Goal: Task Accomplishment & Management: Manage account settings

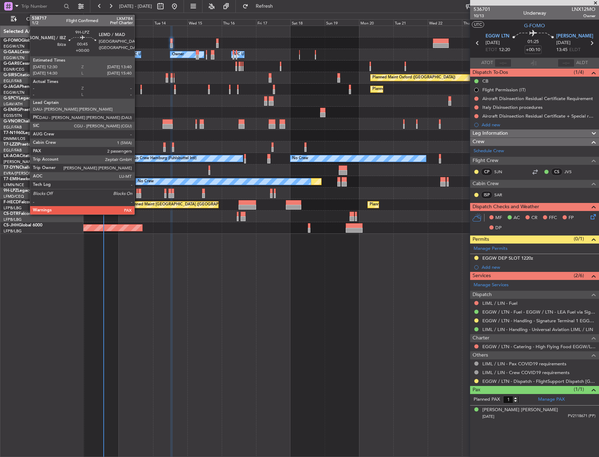
click at [138, 192] on div at bounding box center [137, 191] width 2 height 5
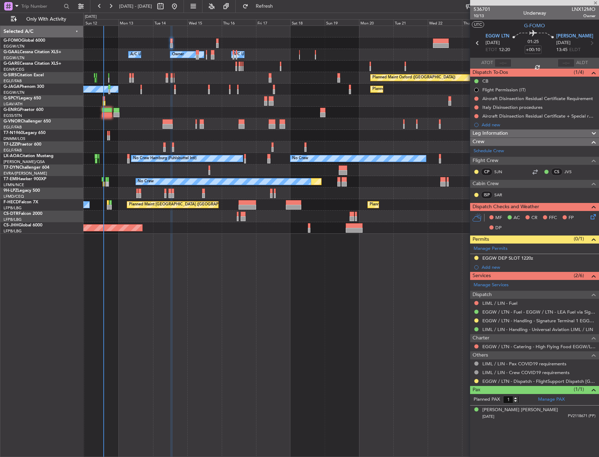
type input "2"
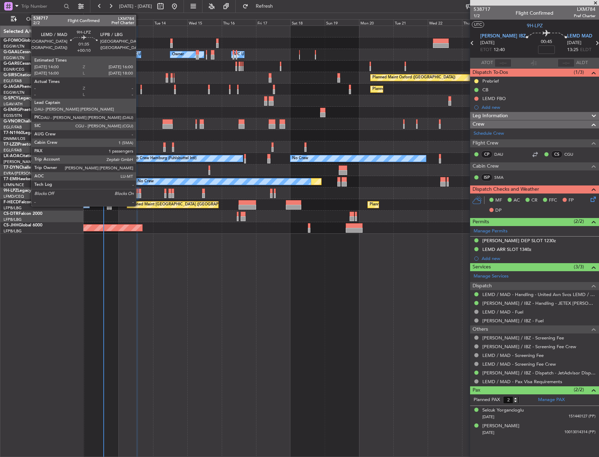
click at [139, 193] on div at bounding box center [139, 191] width 3 height 5
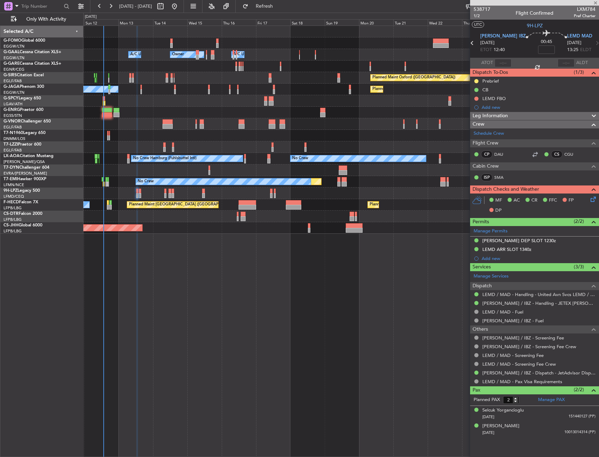
type input "+00:10"
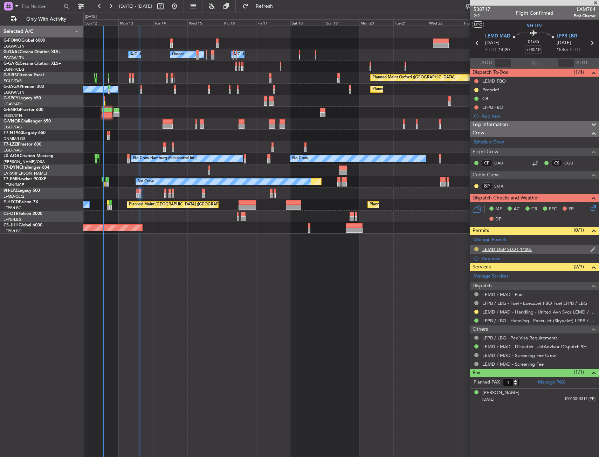
click at [476, 249] on button at bounding box center [476, 249] width 4 height 4
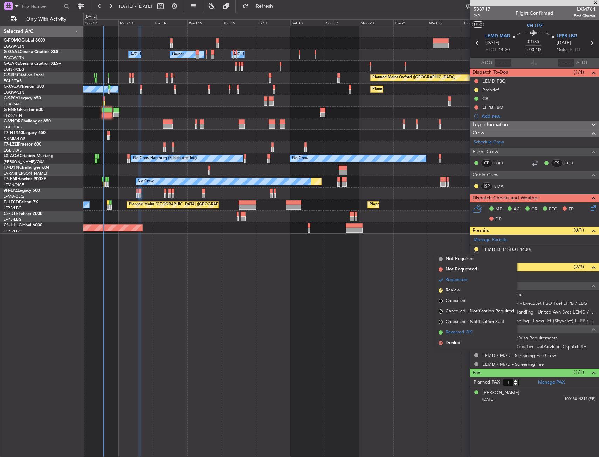
click at [453, 335] on span "Received OK" at bounding box center [458, 332] width 27 height 7
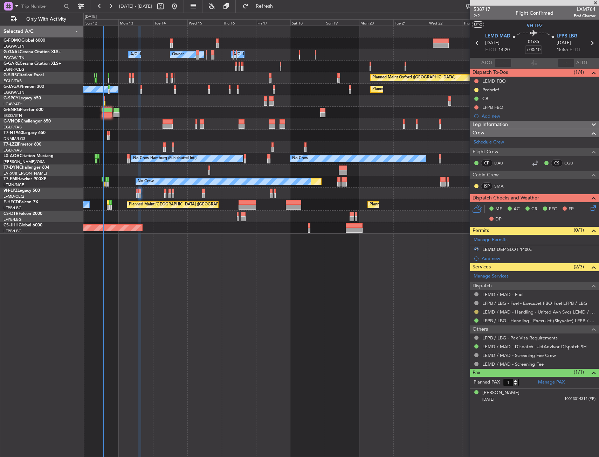
click at [477, 311] on button at bounding box center [476, 312] width 4 height 4
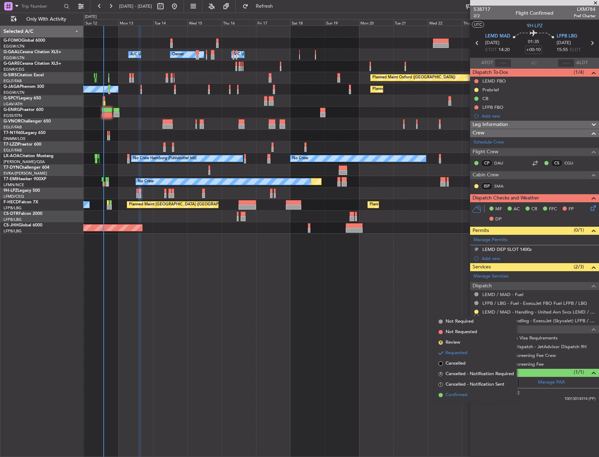
click at [450, 395] on span "Confirmed" at bounding box center [456, 395] width 22 height 7
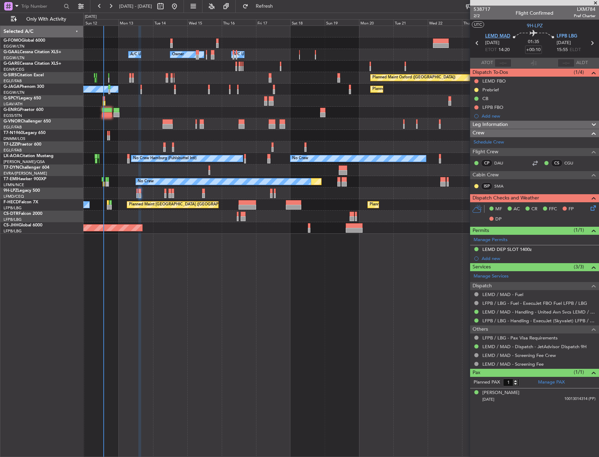
click at [501, 37] on span "LEMD MAD" at bounding box center [497, 36] width 25 height 7
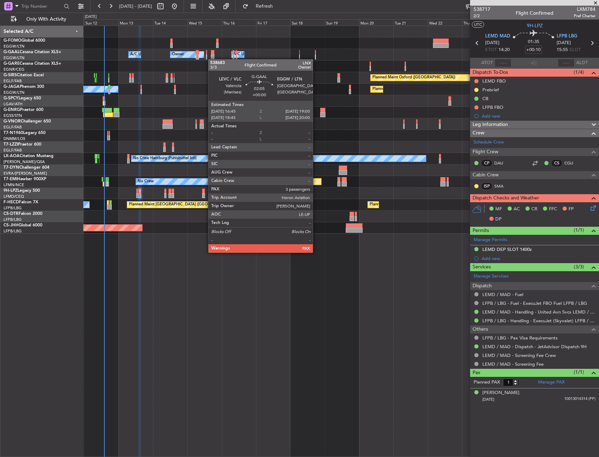
click at [208, 58] on div "Owner Owner A/C Unavailable A/C Unavailable Owner" at bounding box center [340, 55] width 515 height 12
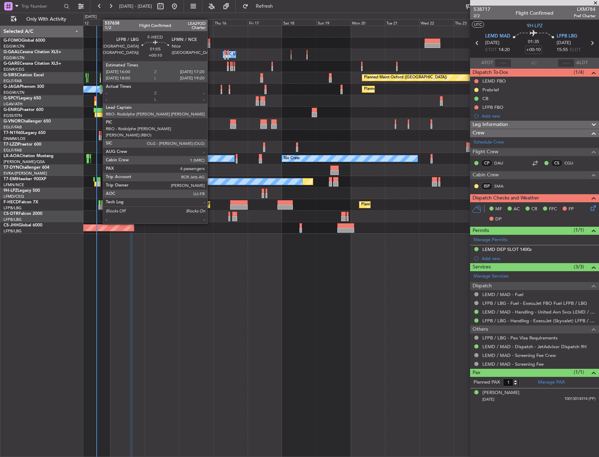
click at [99, 204] on div at bounding box center [99, 202] width 2 height 5
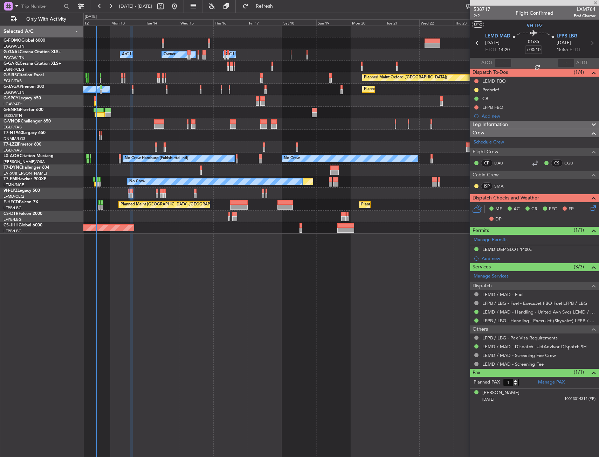
type input "4"
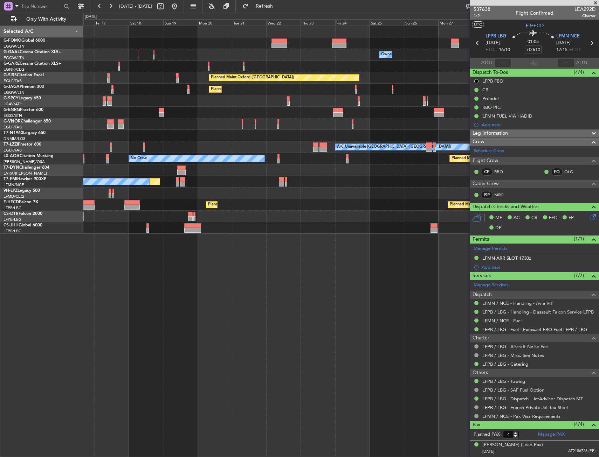
click at [81, 81] on div "Owner A/C Unavailable Owner Owner A/C Unavailable Owner Planned Maint [GEOGRAPH…" at bounding box center [299, 235] width 599 height 445
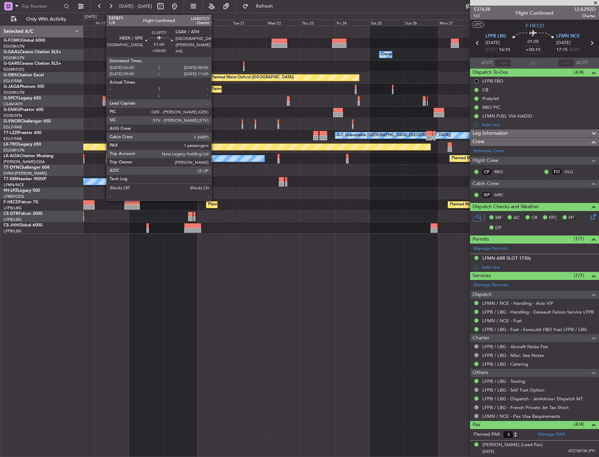
click at [103, 99] on div at bounding box center [104, 98] width 3 height 5
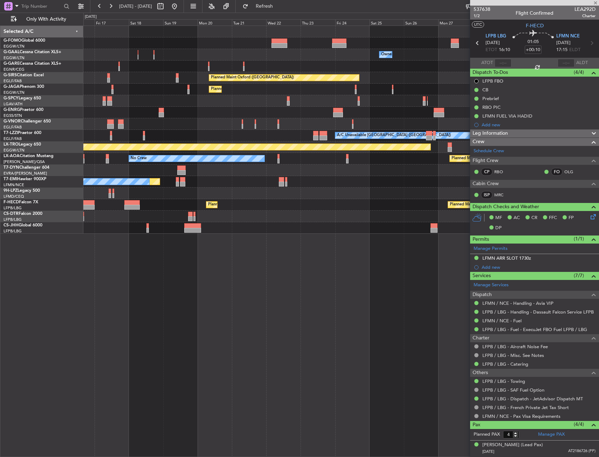
type input "1"
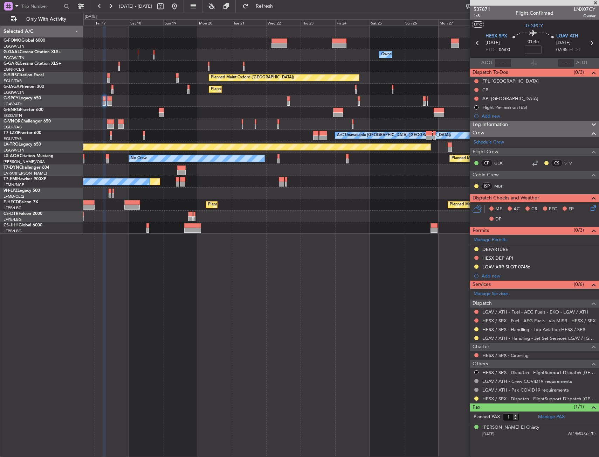
click at [537, 269] on div "LGAV ARR SLOT 0745z" at bounding box center [534, 267] width 129 height 9
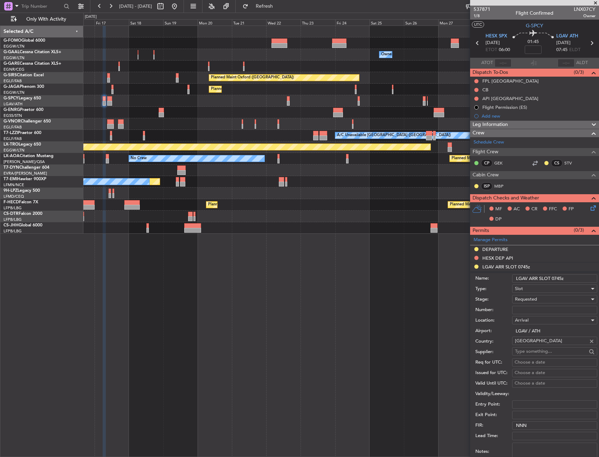
click at [562, 279] on input "LGAV ARR SLOT 0745z" at bounding box center [554, 278] width 85 height 8
type input "LGAV ARR SLOT 0800z"
click at [548, 298] on div "Requested" at bounding box center [552, 299] width 75 height 11
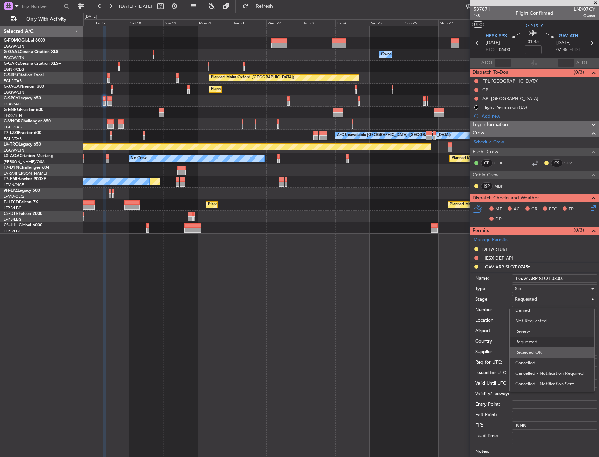
click at [535, 353] on span "Received OK" at bounding box center [552, 352] width 74 height 11
click at [538, 311] on input "Number:" at bounding box center [554, 310] width 85 height 8
paste input "LGAVAJST019900"
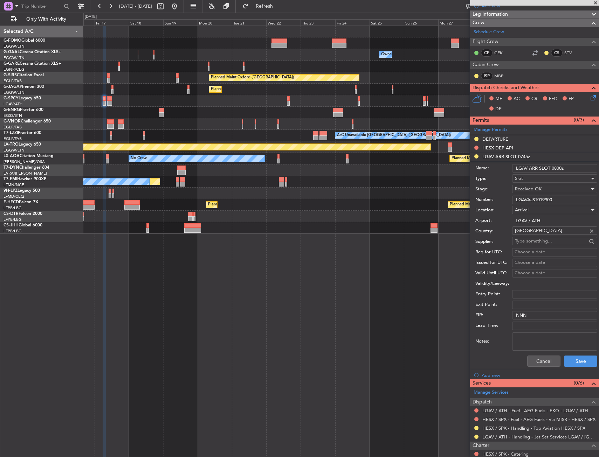
scroll to position [175, 0]
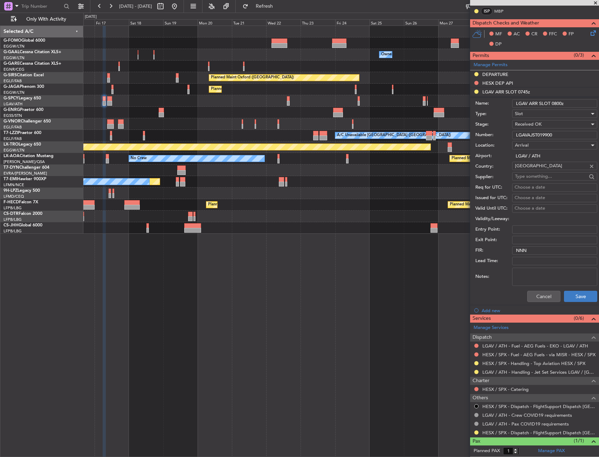
type input "LGAVAJST019900"
click at [574, 297] on button "Save" at bounding box center [580, 296] width 33 height 11
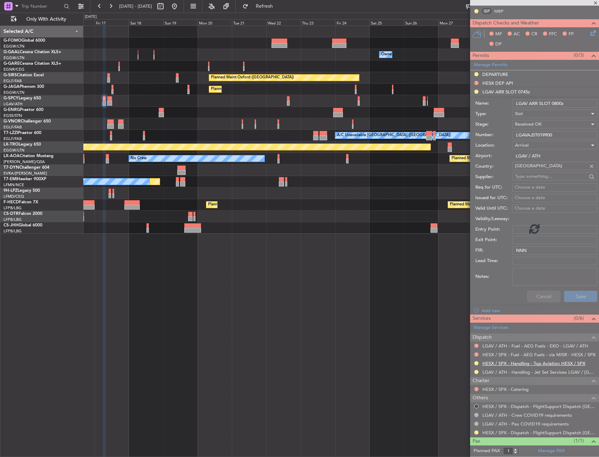
scroll to position [0, 0]
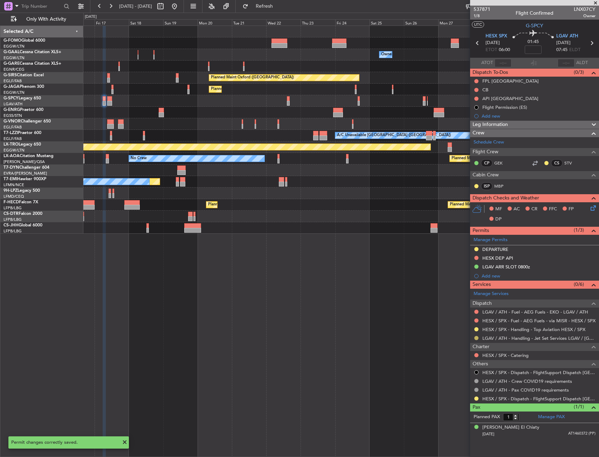
click at [476, 338] on button at bounding box center [476, 338] width 4 height 4
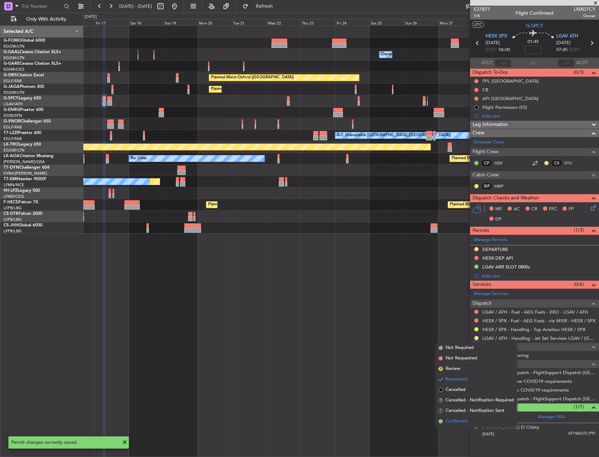
click at [446, 423] on span "Confirmed" at bounding box center [456, 421] width 22 height 7
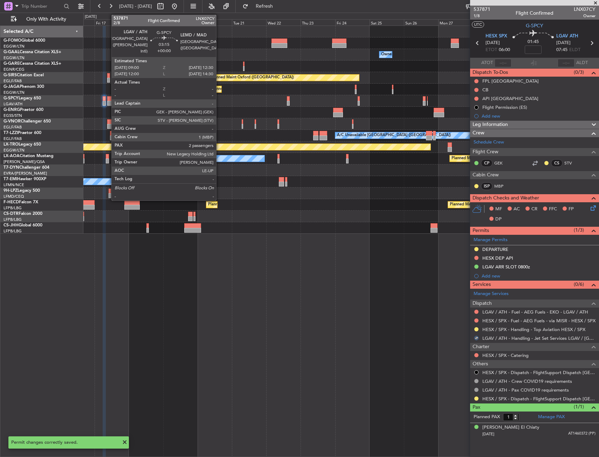
click at [108, 104] on div at bounding box center [109, 103] width 5 height 5
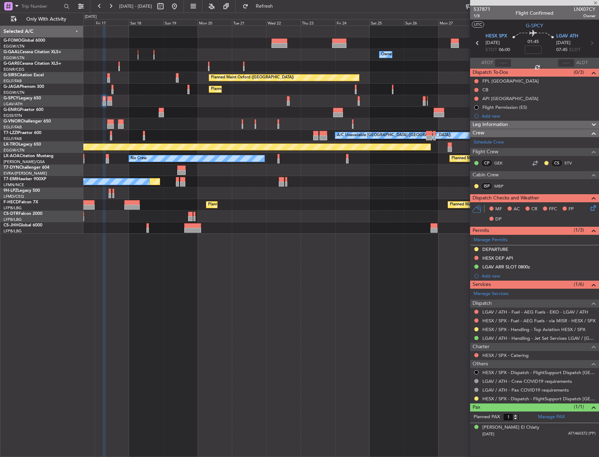
type input "2"
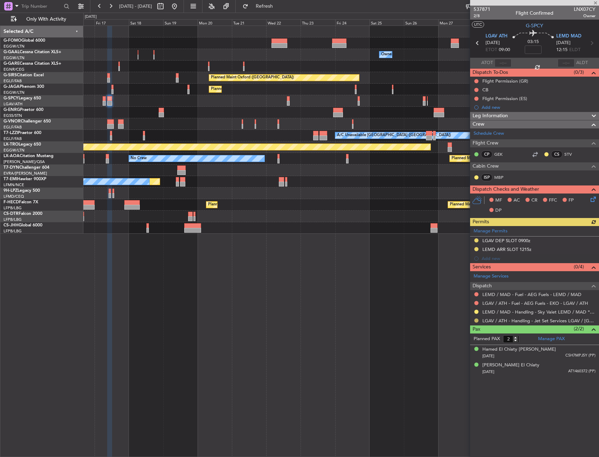
click at [475, 320] on button at bounding box center [476, 321] width 4 height 4
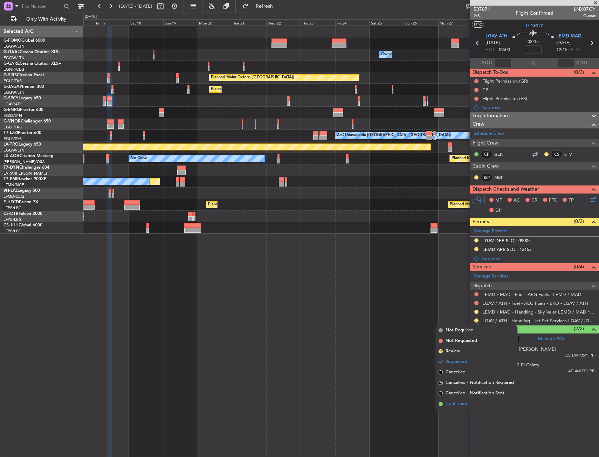
click at [439, 405] on span at bounding box center [440, 404] width 4 height 4
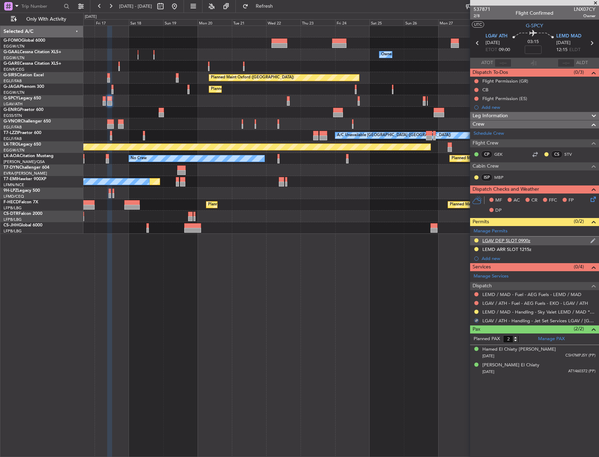
click at [503, 242] on div "LGAV DEP SLOT 0900z" at bounding box center [506, 241] width 48 height 6
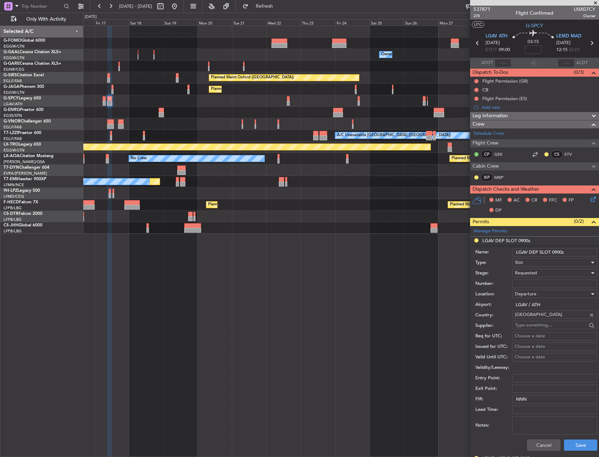
click at [529, 282] on input "Number:" at bounding box center [554, 284] width 85 height 8
paste input "LGAVDJST019900"
type input "LGAVDJST019900"
click at [536, 273] on span "Requested" at bounding box center [526, 273] width 22 height 6
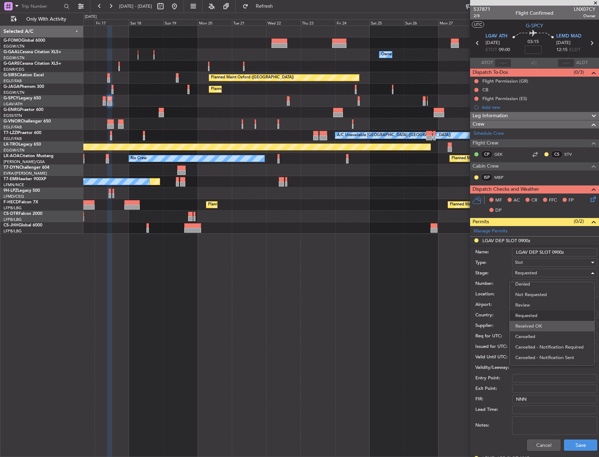
click at [536, 330] on span "Received OK" at bounding box center [552, 326] width 74 height 11
click at [584, 446] on button "Save" at bounding box center [580, 445] width 33 height 11
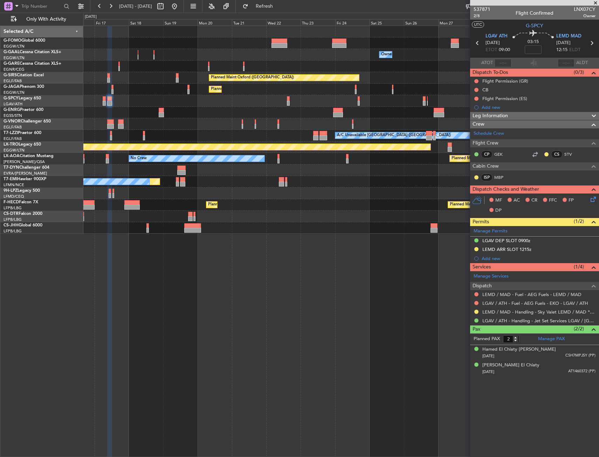
click at [391, 87] on div "Owner A/C Unavailable Owner Owner A/C Unavailable Owner Planned Maint Oxford (K…" at bounding box center [340, 130] width 515 height 208
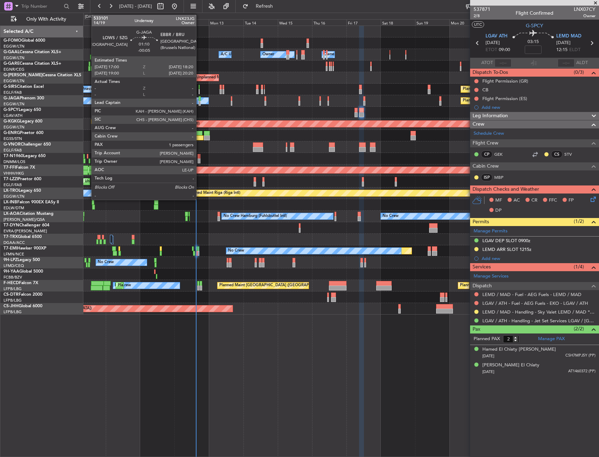
click at [199, 100] on div at bounding box center [199, 98] width 2 height 5
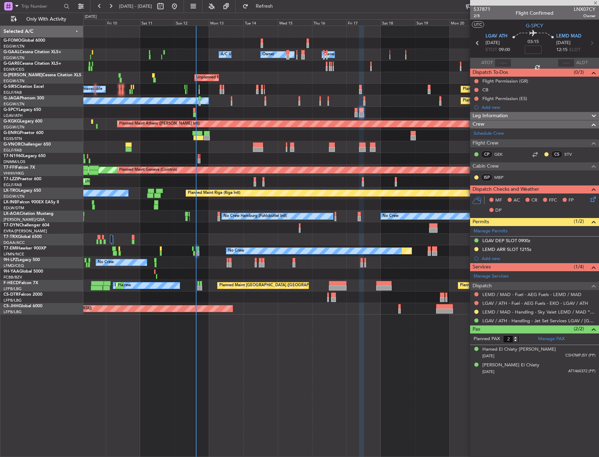
type input "-00:05"
type input "1"
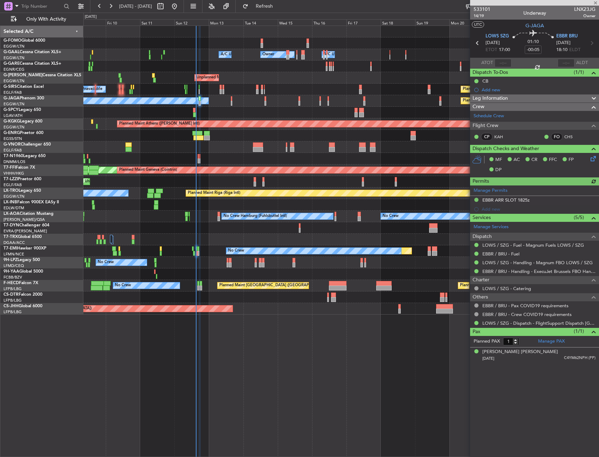
click at [575, 11] on span "LNX23JG" at bounding box center [584, 9] width 21 height 7
copy span "LNX23JG"
click at [573, 13] on div "533101 14/19 Underway LNX23JG Owner" at bounding box center [534, 13] width 129 height 14
click at [581, 8] on span "LNX23JG" at bounding box center [584, 9] width 21 height 7
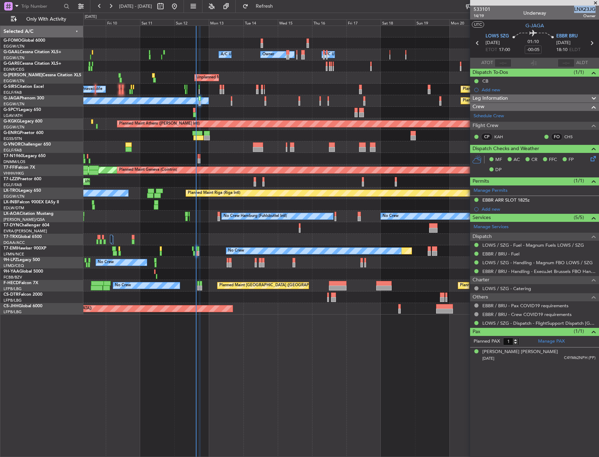
click at [581, 8] on span "LNX23JG" at bounding box center [584, 9] width 21 height 7
copy span "LNX23JG"
